Goal: Navigation & Orientation: Find specific page/section

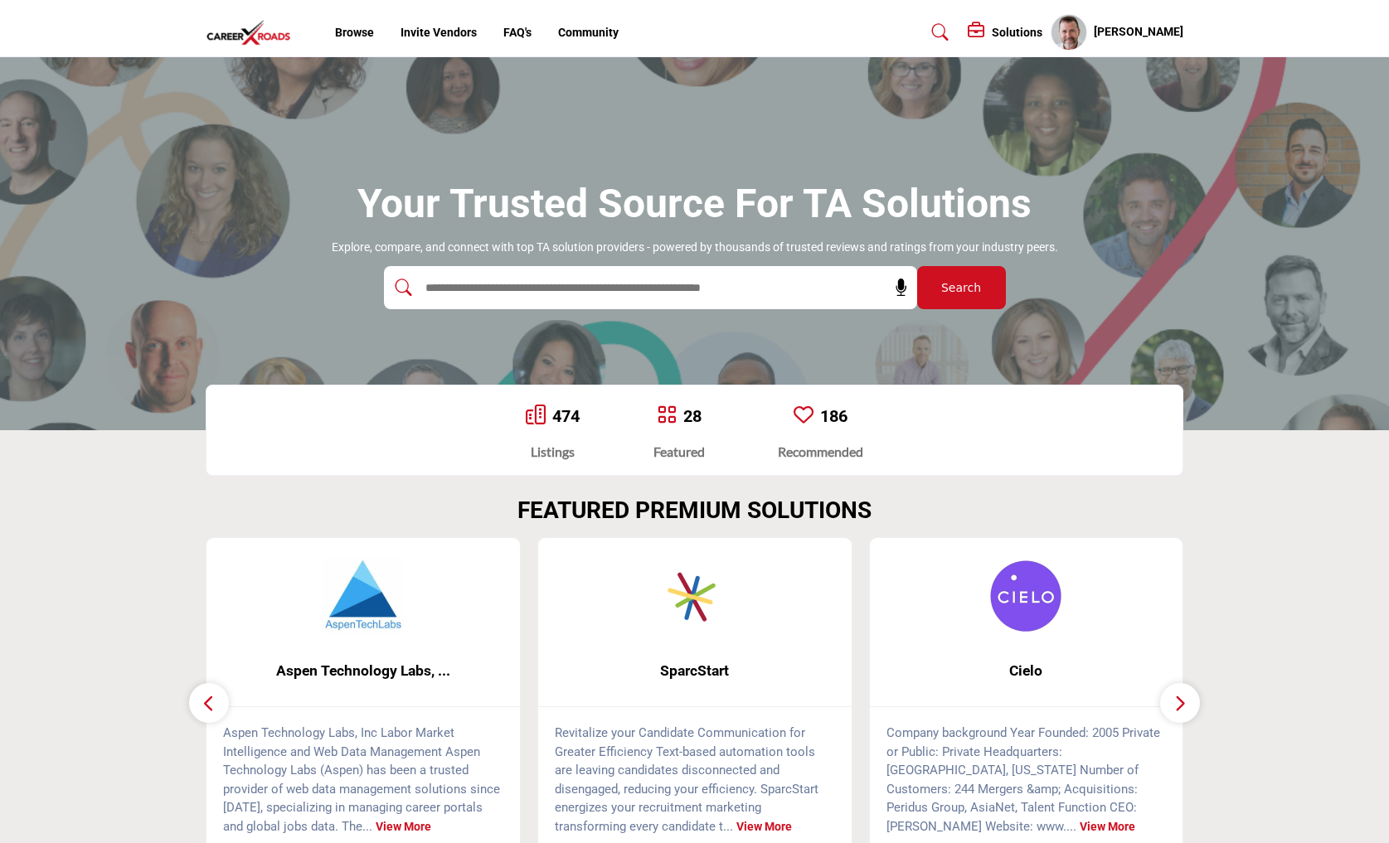
click at [1151, 32] on h5 "[PERSON_NAME]" at bounding box center [1138, 32] width 90 height 17
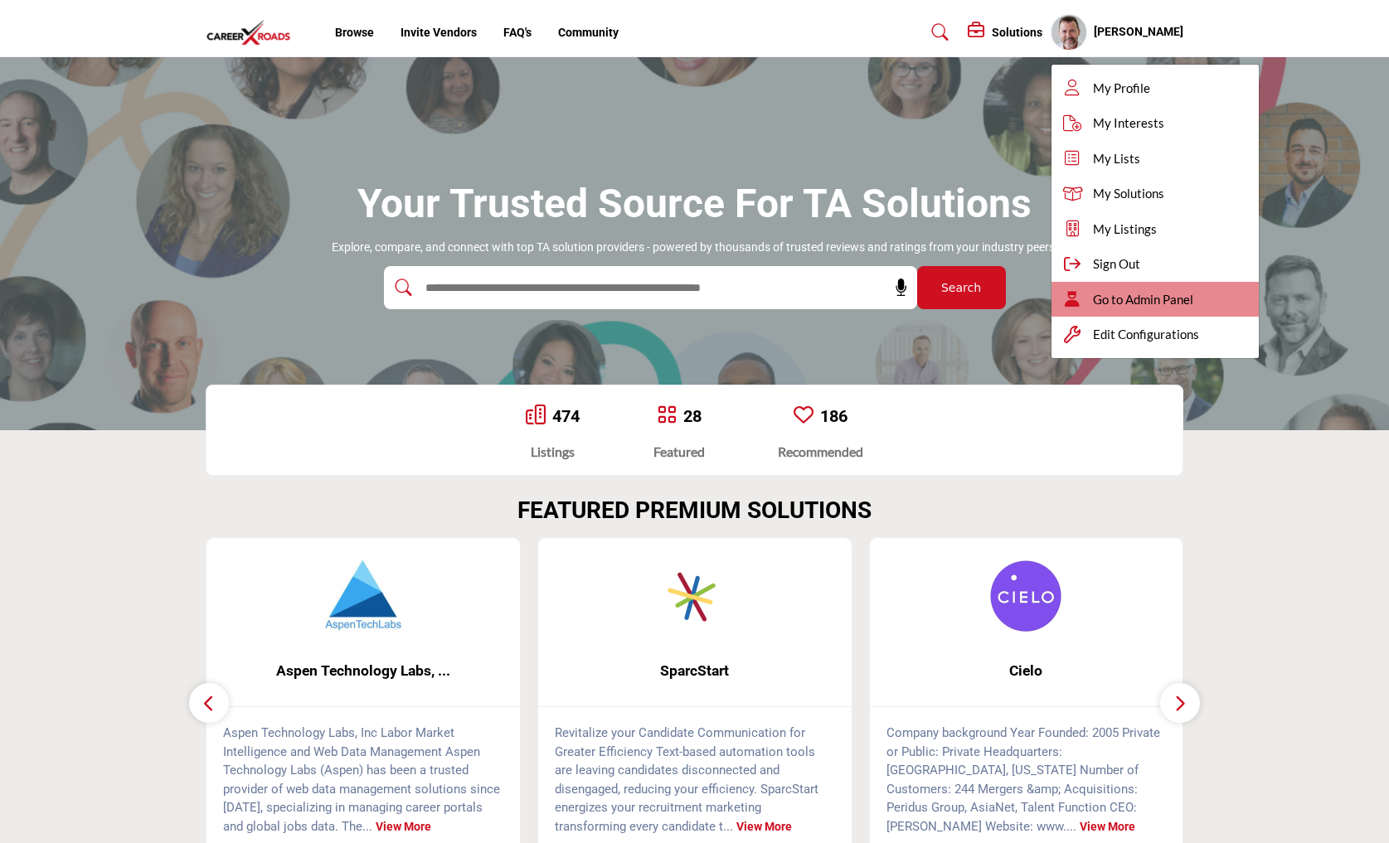
click at [1163, 304] on span "Go to Admin Panel" at bounding box center [1143, 299] width 100 height 19
